Goal: Find specific page/section: Find specific page/section

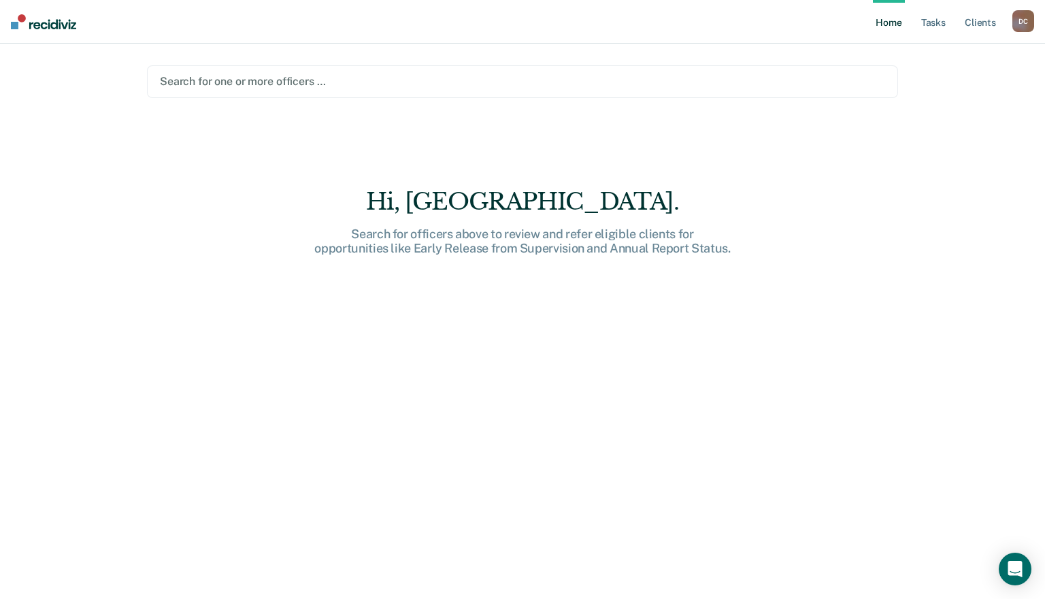
click at [266, 78] on div at bounding box center [522, 81] width 725 height 16
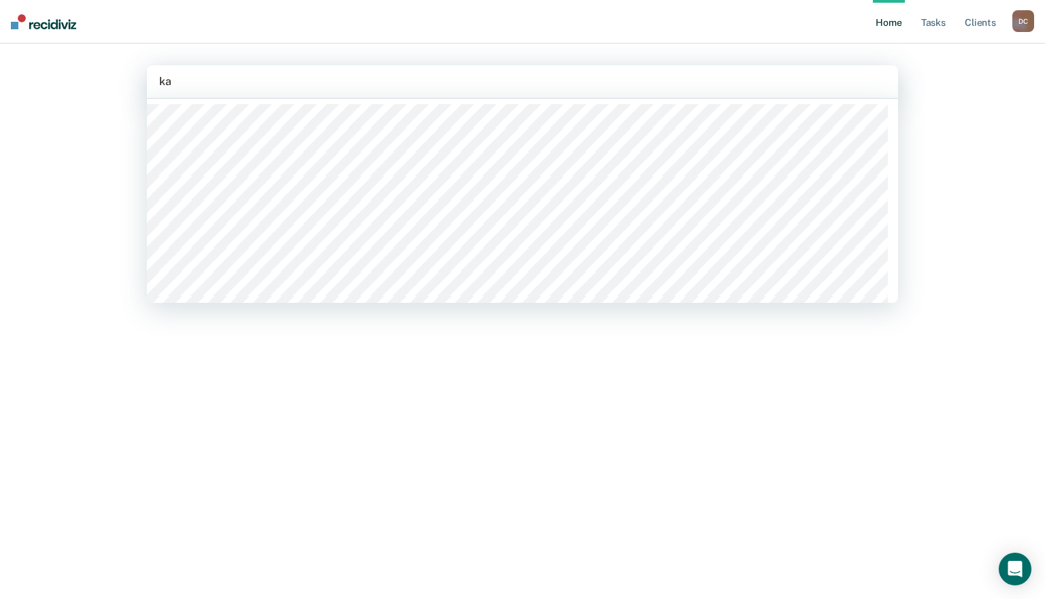
type input "k"
type input "cage"
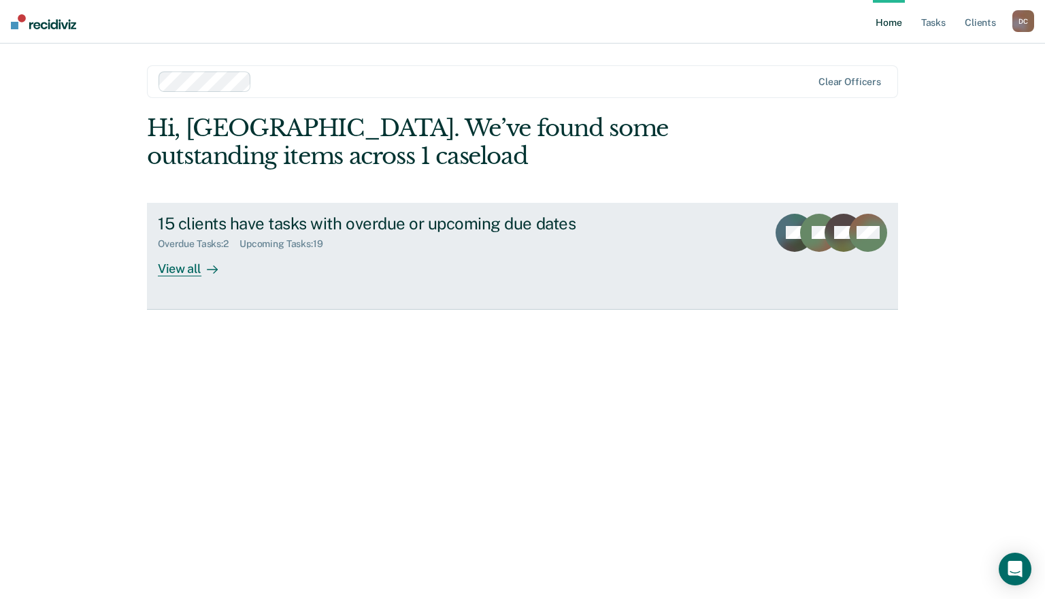
click at [195, 269] on div "View all" at bounding box center [196, 263] width 76 height 27
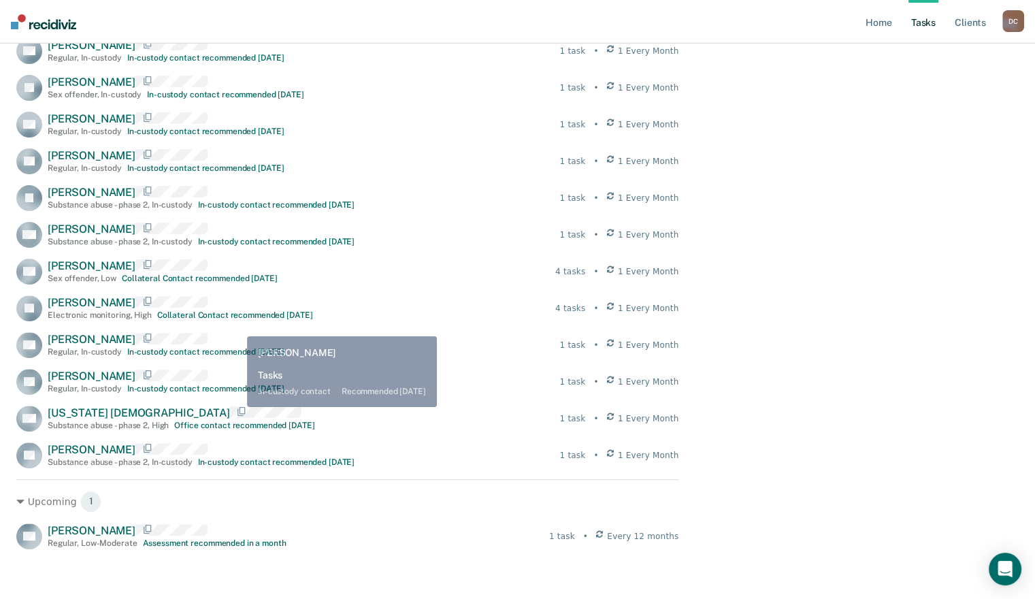
scroll to position [378, 0]
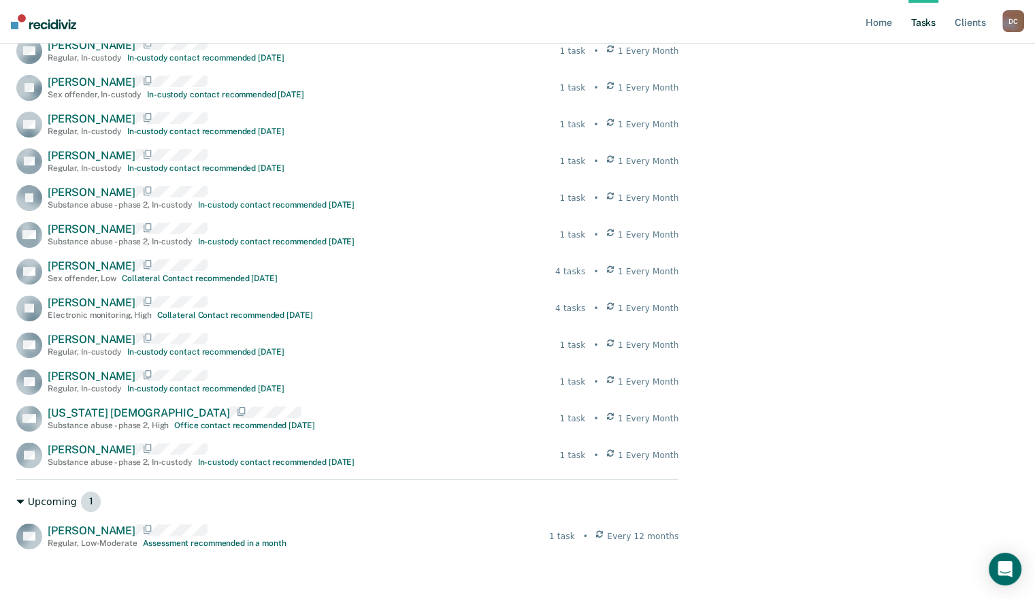
click at [19, 506] on icon at bounding box center [20, 501] width 8 height 8
click at [19, 504] on icon at bounding box center [20, 500] width 8 height 8
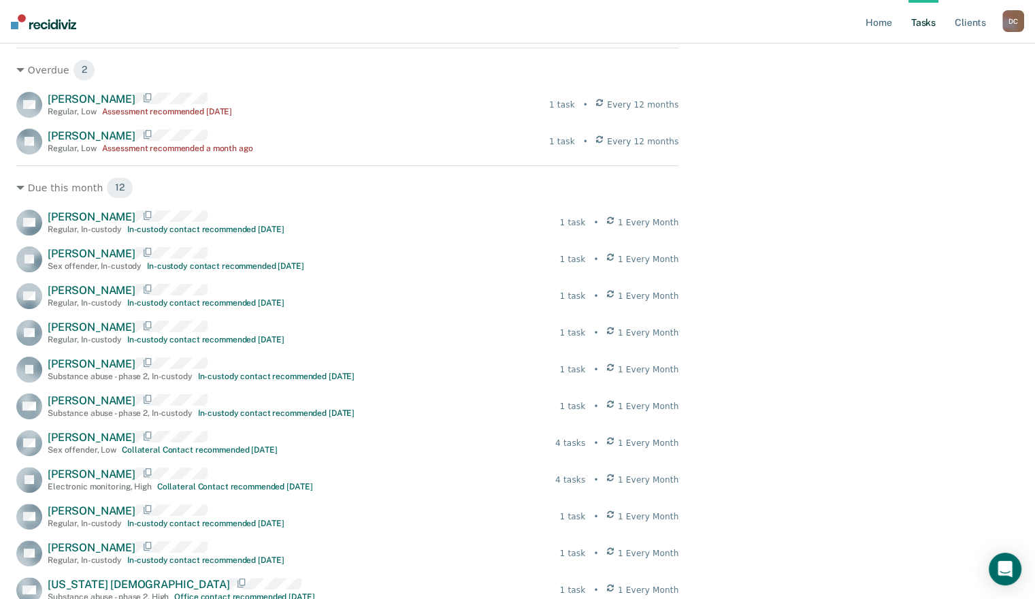
scroll to position [0, 0]
